Goal: Transaction & Acquisition: Purchase product/service

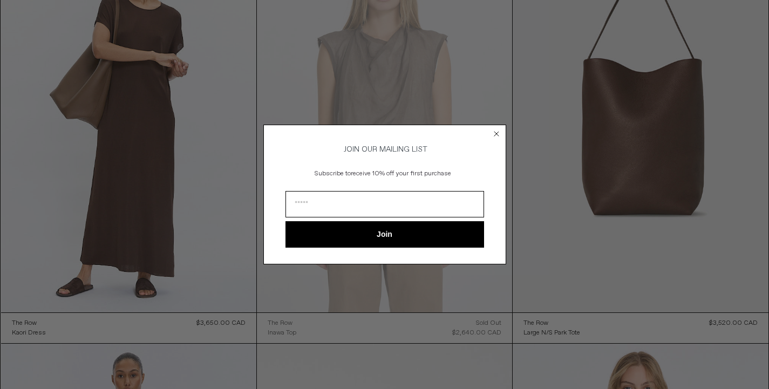
click at [498, 129] on circle "Close dialog" at bounding box center [496, 134] width 10 height 10
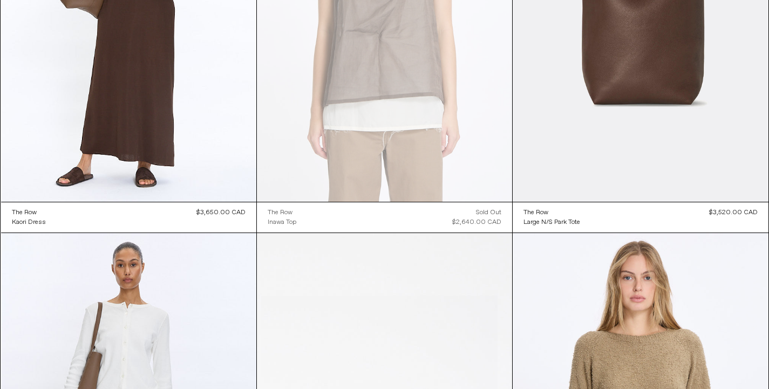
scroll to position [114, 0]
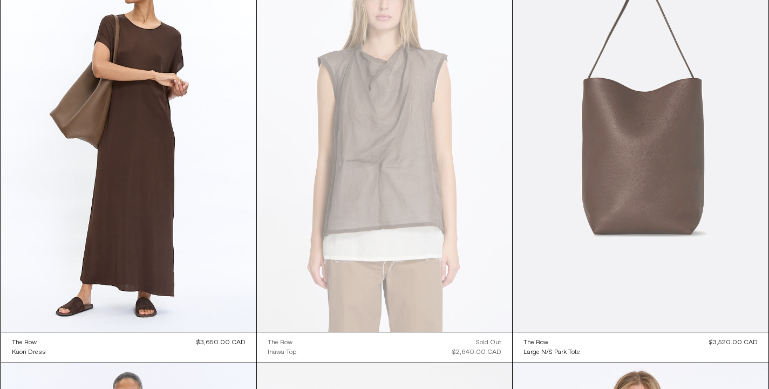
click at [581, 168] on at bounding box center [640, 140] width 255 height 383
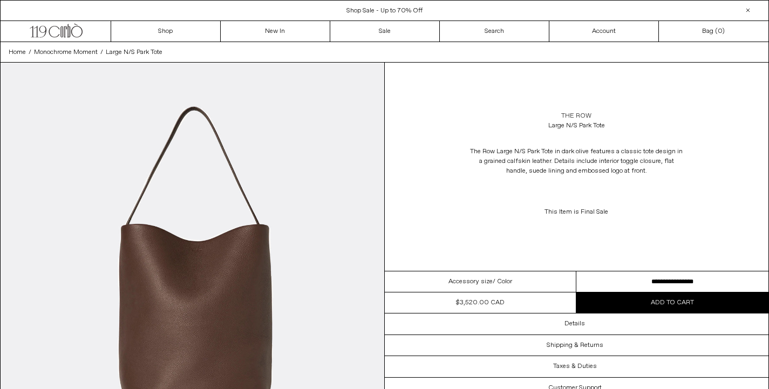
click at [571, 115] on link "The Row" at bounding box center [577, 116] width 30 height 10
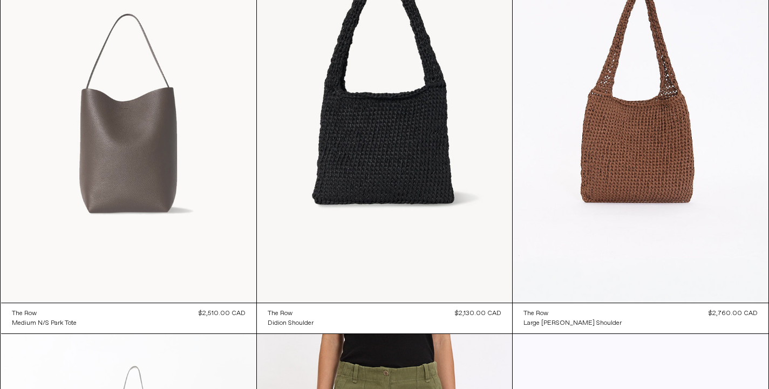
scroll to position [1388, 0]
click at [137, 138] on at bounding box center [128, 110] width 255 height 383
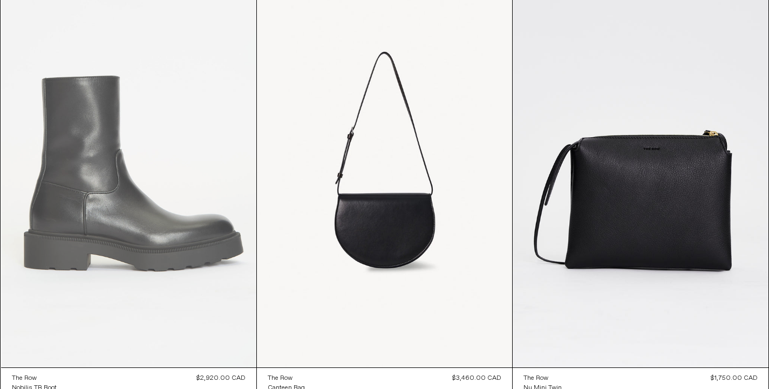
scroll to position [9184, 0]
